Goal: Transaction & Acquisition: Book appointment/travel/reservation

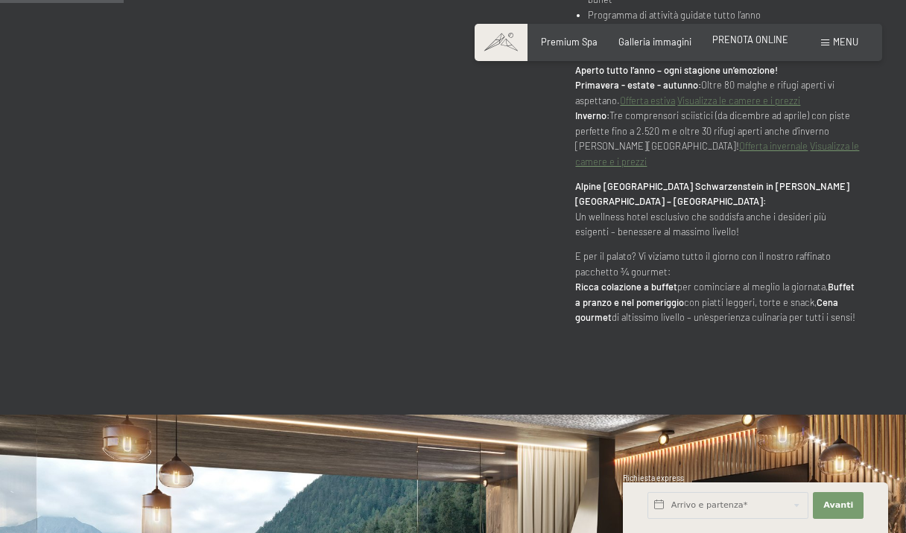
scroll to position [928, 0]
click at [747, 43] on span "PRENOTA ONLINE" at bounding box center [750, 40] width 76 height 12
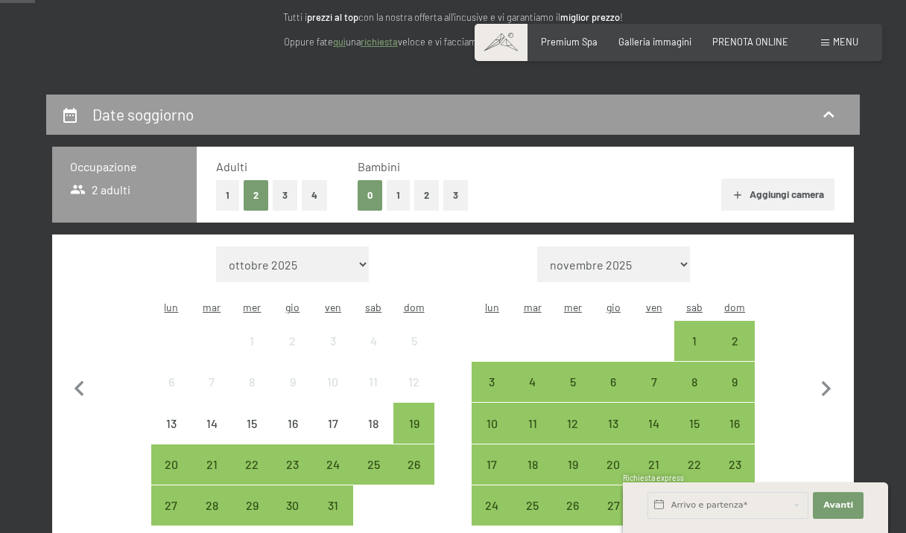
scroll to position [226, 0]
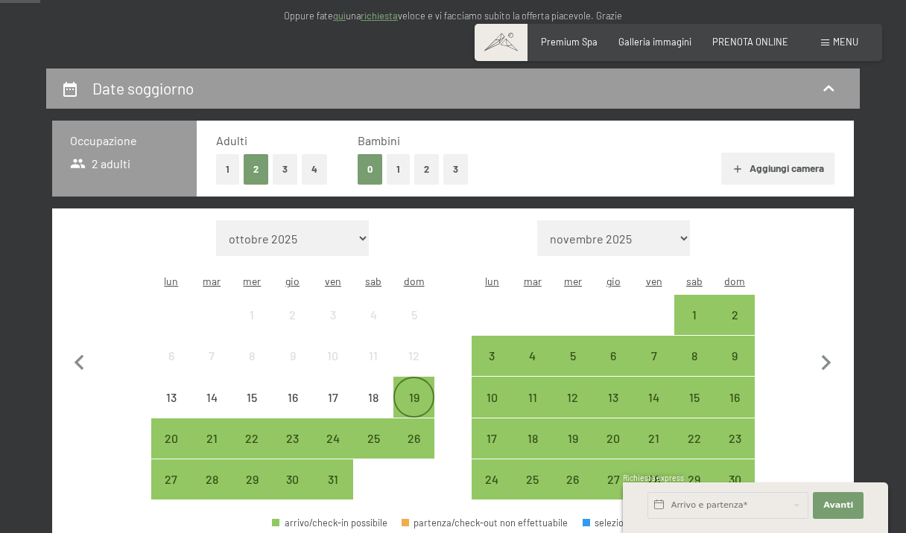
click at [413, 392] on div "19" at bounding box center [413, 410] width 37 height 37
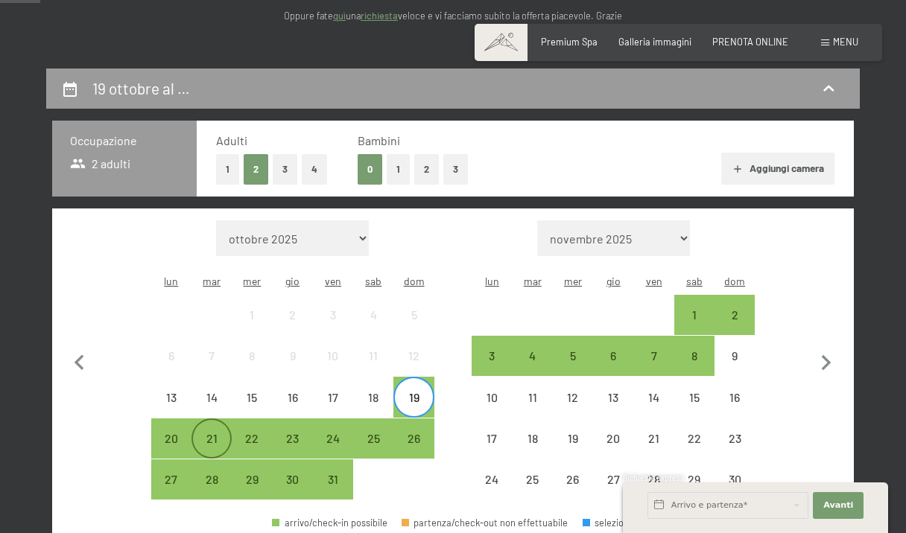
click at [205, 433] on div "21" at bounding box center [211, 451] width 37 height 37
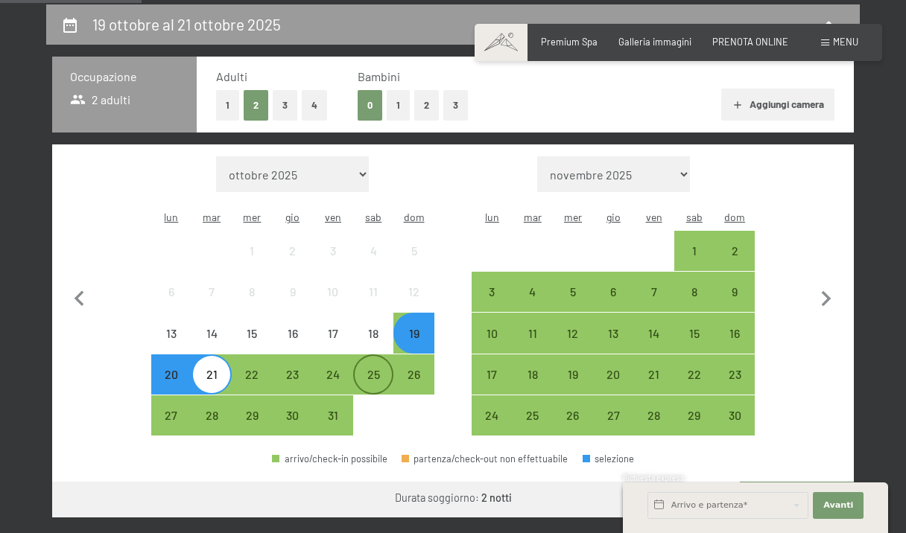
scroll to position [292, 0]
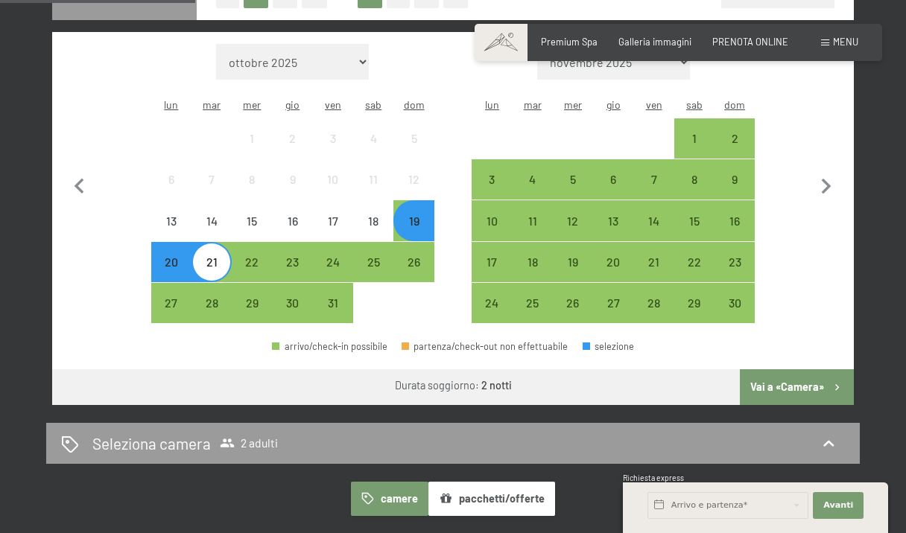
click at [805, 370] on button "Vai a «Camera»" at bounding box center [797, 388] width 114 height 36
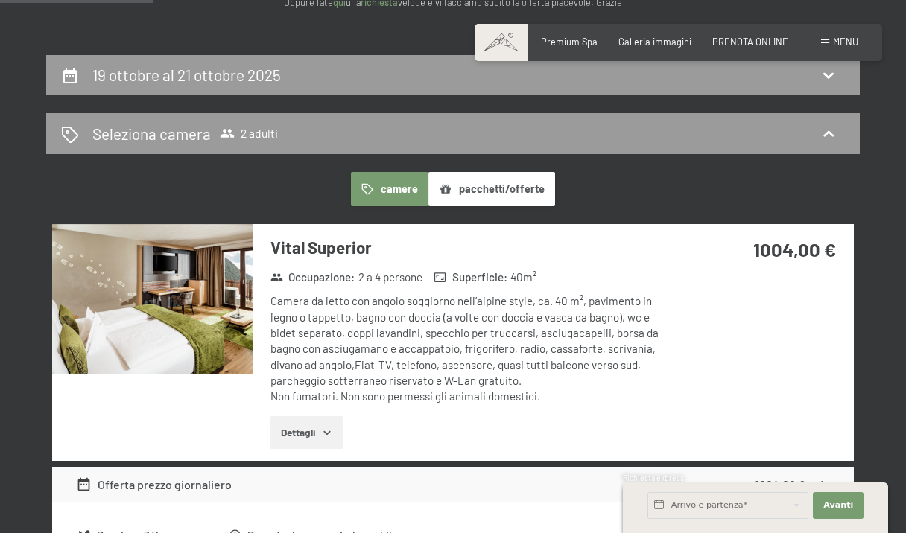
scroll to position [240, 0]
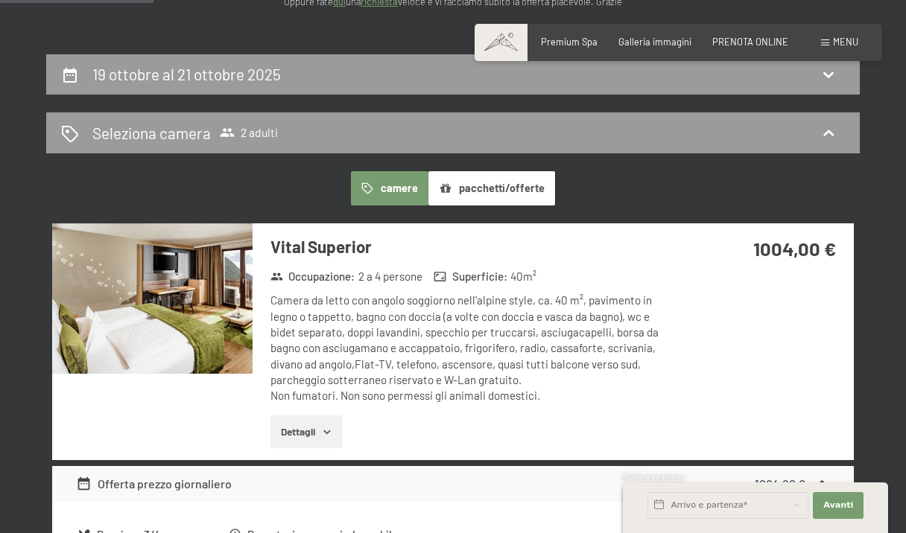
click at [315, 442] on button "Dettagli" at bounding box center [306, 432] width 72 height 33
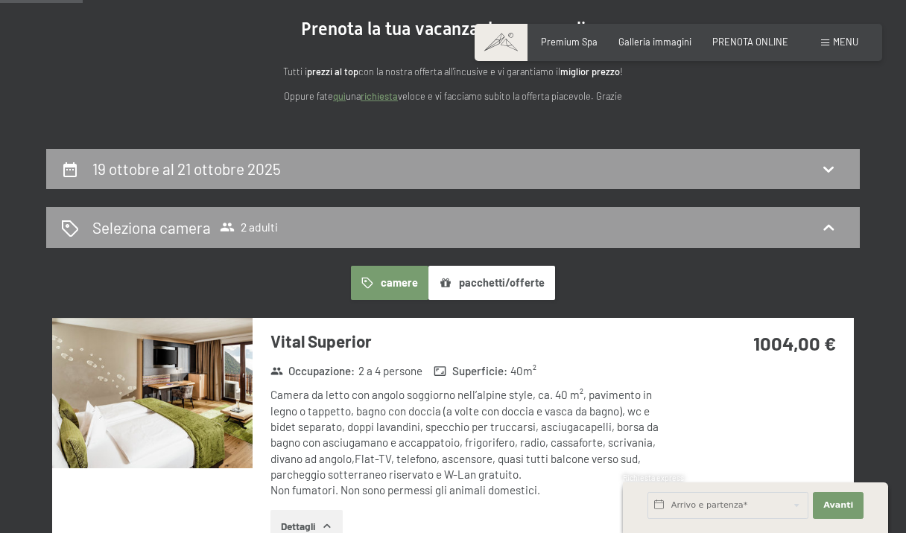
scroll to position [150, 0]
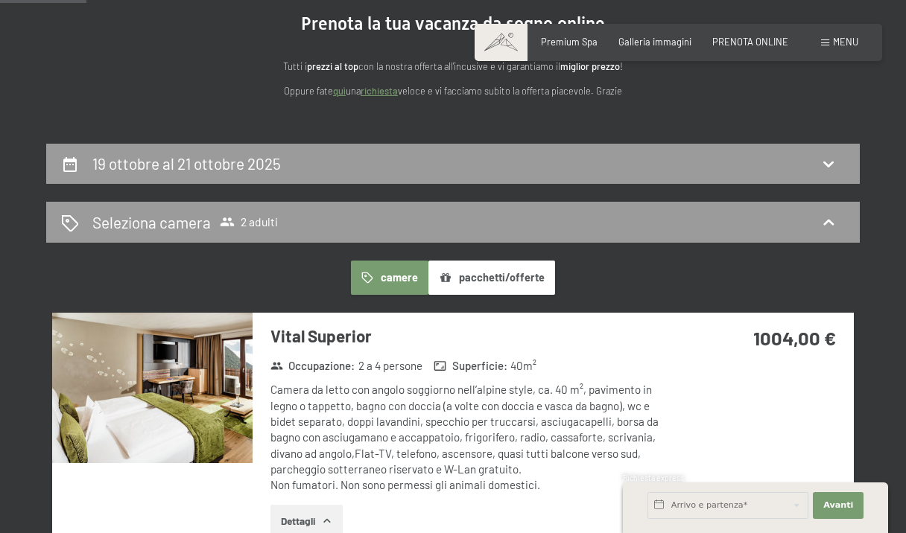
click at [462, 291] on button "pacchetti/offerte" at bounding box center [491, 278] width 127 height 34
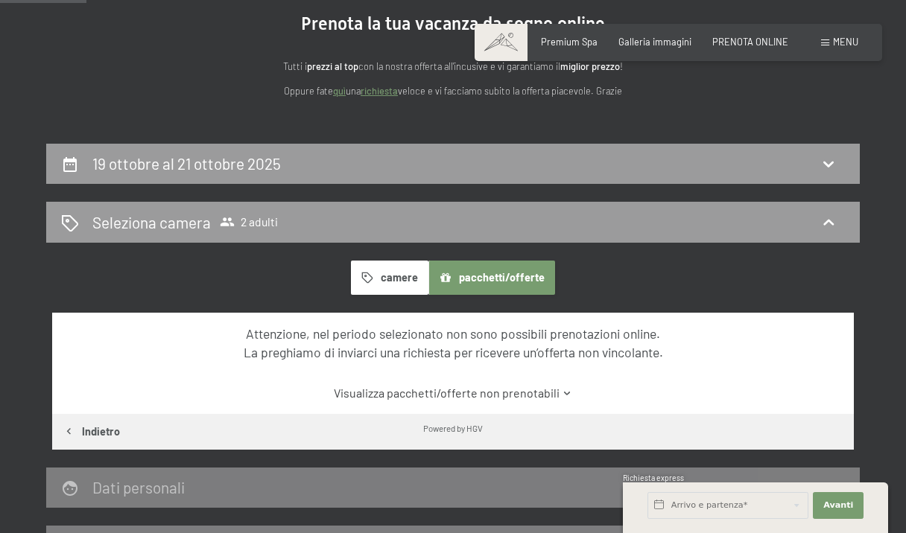
click at [395, 269] on button "camere" at bounding box center [389, 278] width 77 height 34
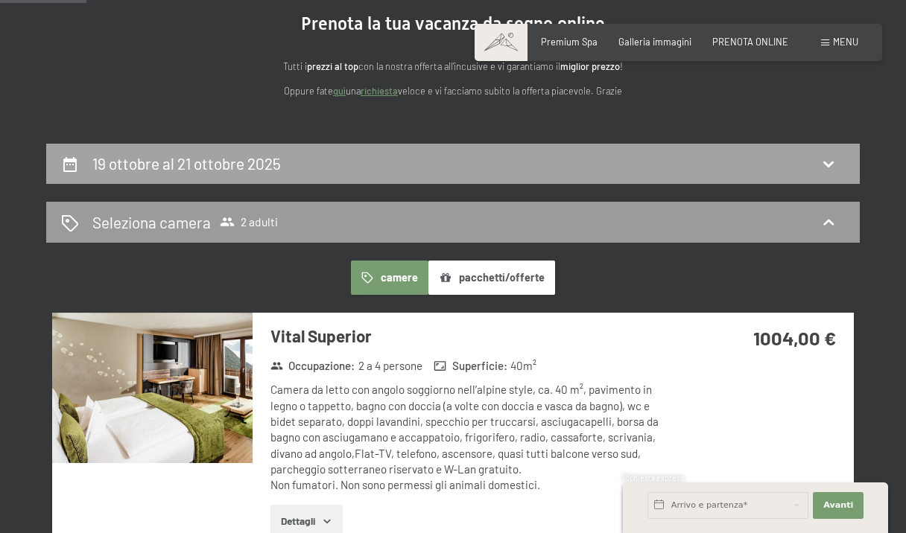
click at [256, 157] on h2 "19 ottobre al 21 ottobre 2025" at bounding box center [186, 163] width 188 height 19
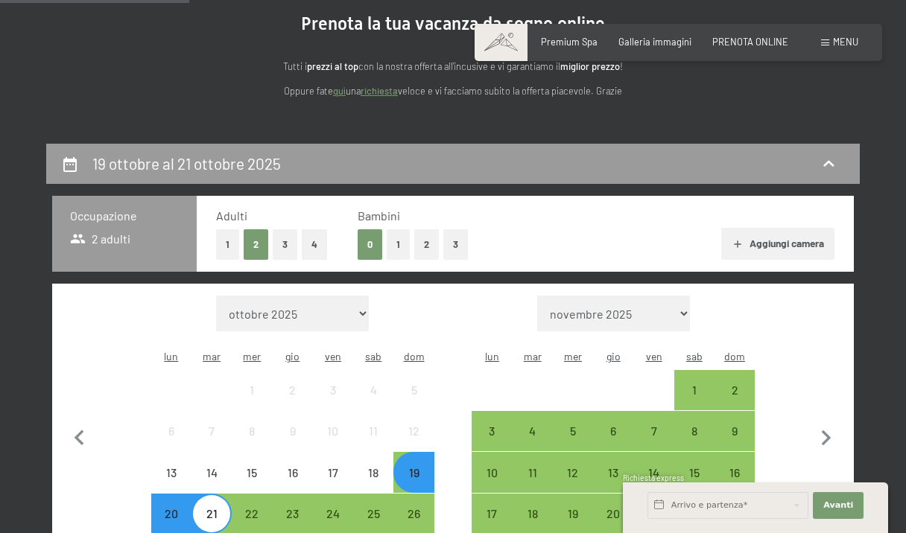
scroll to position [293, 0]
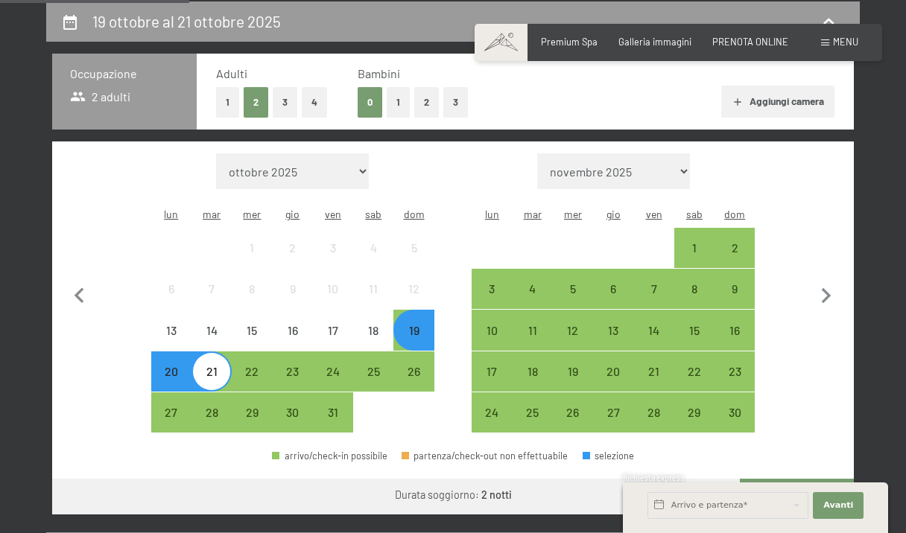
click at [168, 366] on div "20" at bounding box center [171, 384] width 37 height 37
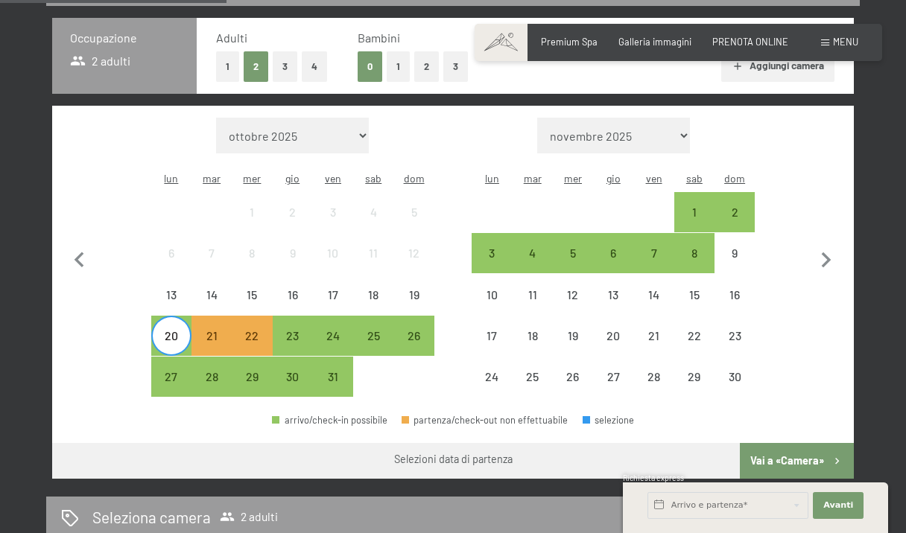
scroll to position [322, 0]
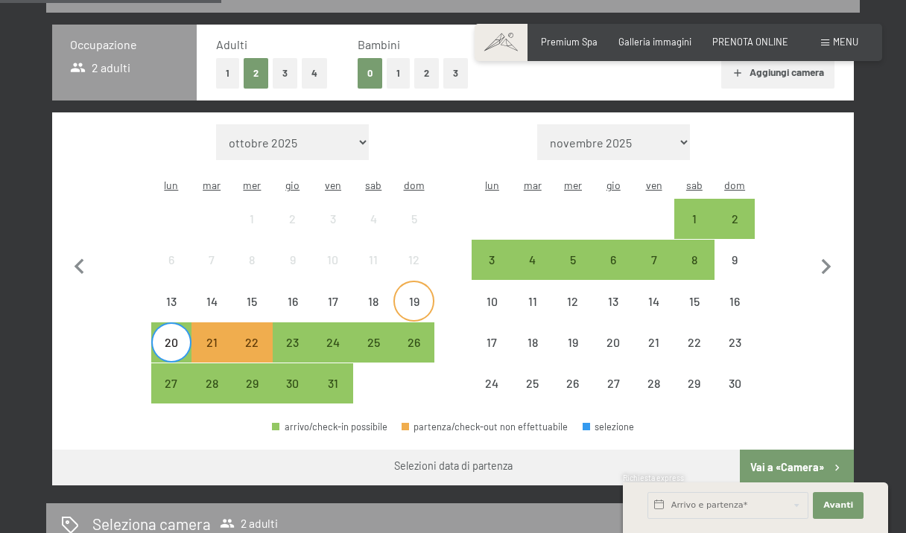
click at [406, 296] on div "19" at bounding box center [413, 314] width 37 height 37
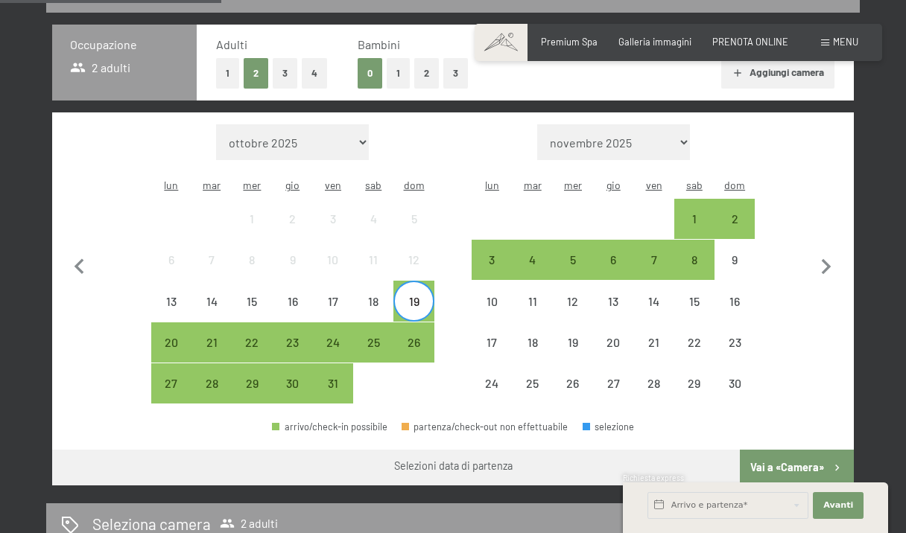
click at [400, 296] on div "19" at bounding box center [413, 314] width 37 height 37
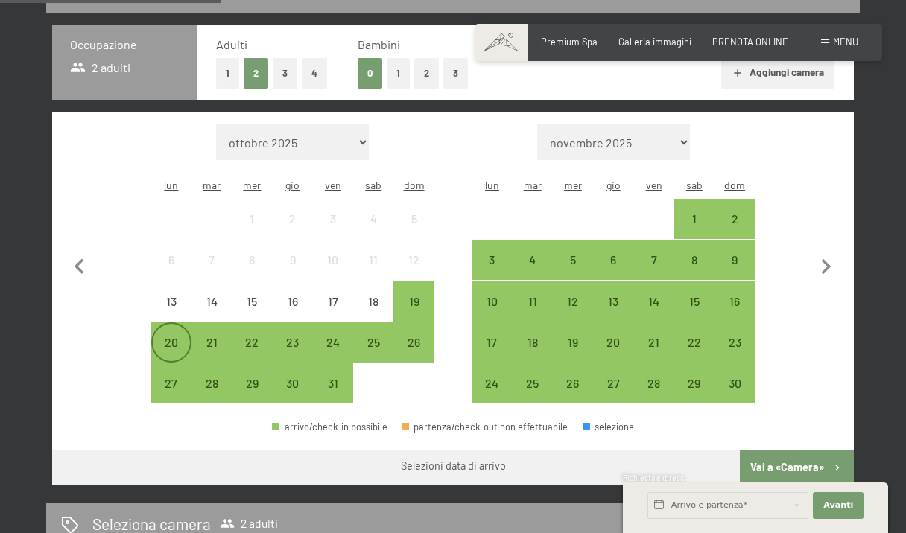
click at [183, 324] on div "20" at bounding box center [171, 342] width 37 height 37
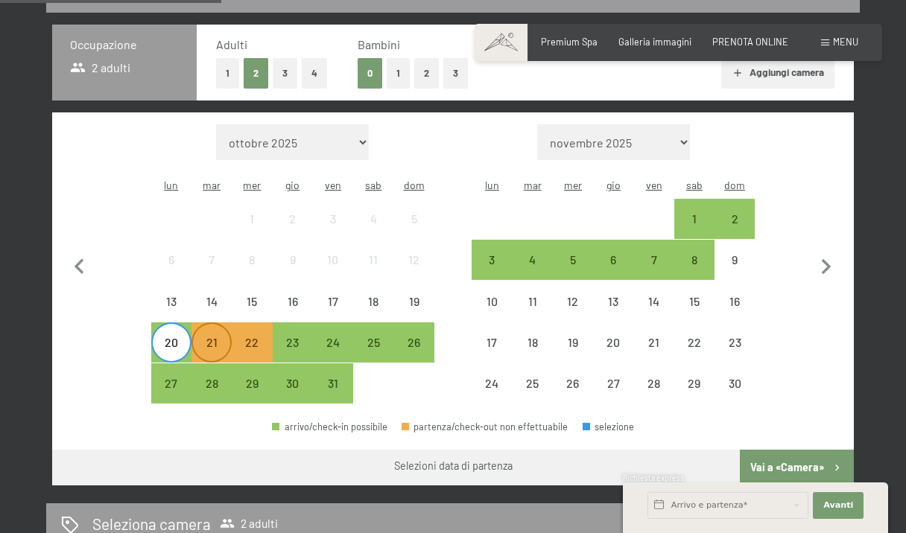
click at [206, 337] on div "21" at bounding box center [211, 355] width 37 height 37
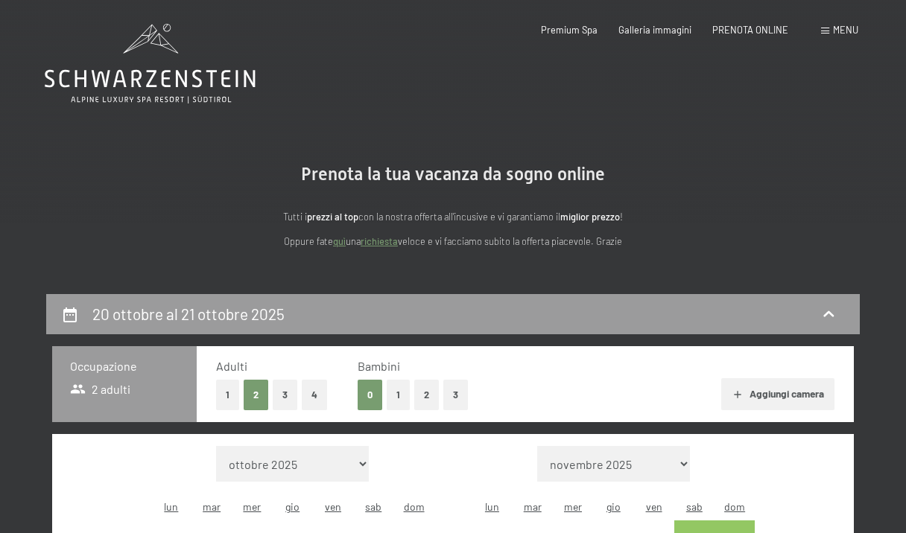
scroll to position [0, 0]
